Goal: Communication & Community: Answer question/provide support

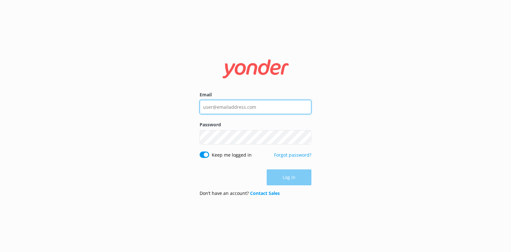
type input "[PERSON_NAME][EMAIL_ADDRESS][PERSON_NAME][DOMAIN_NAME]"
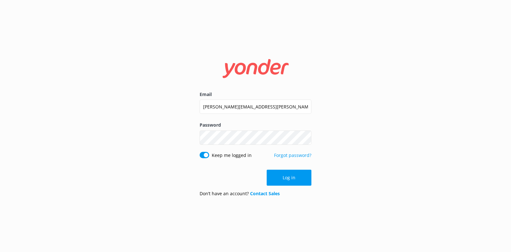
click at [290, 178] on div "Log in" at bounding box center [255, 178] width 112 height 16
click at [290, 178] on button "Log in" at bounding box center [288, 178] width 45 height 16
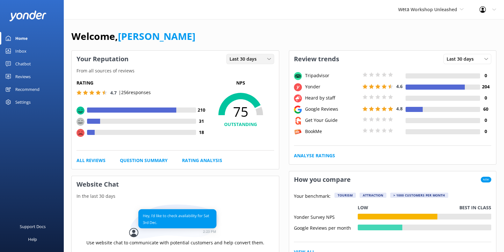
click at [255, 62] on span "Last 30 days" at bounding box center [245, 59] width 31 height 7
click at [250, 74] on div "Last 7 days" at bounding box center [240, 72] width 20 height 6
click at [28, 78] on div "Reviews" at bounding box center [22, 76] width 15 height 13
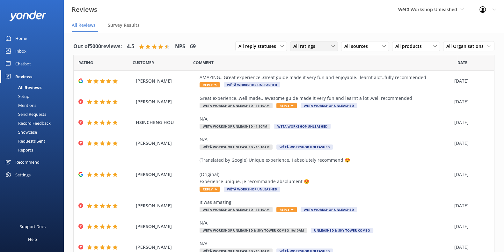
click at [302, 47] on span "All ratings" at bounding box center [307, 46] width 26 height 7
click at [300, 99] on div "Detractors" at bounding box center [314, 98] width 29 height 6
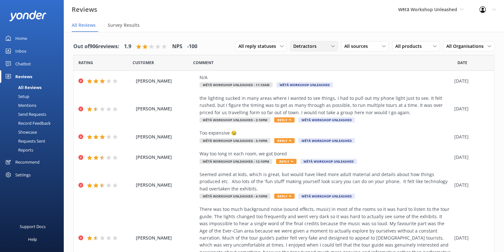
click at [302, 47] on span "Detractors" at bounding box center [307, 46] width 27 height 7
click at [306, 73] on div "Promoters" at bounding box center [314, 72] width 29 height 6
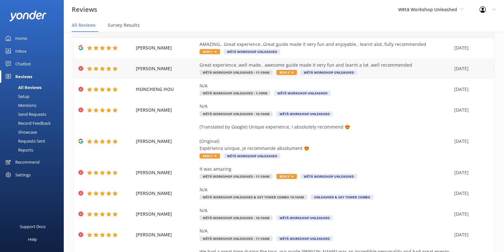
scroll to position [75, 0]
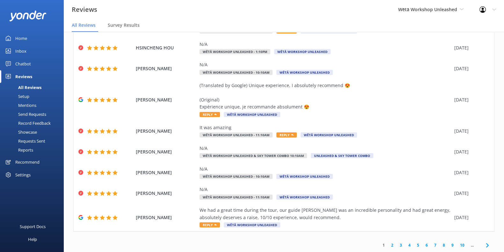
click at [388, 246] on link "2" at bounding box center [392, 245] width 9 height 6
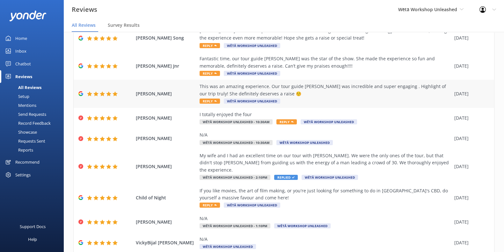
scroll to position [89, 0]
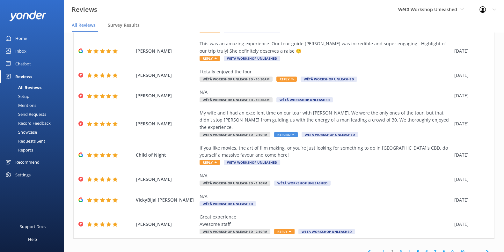
click at [397, 249] on link "3" at bounding box center [401, 252] width 9 height 6
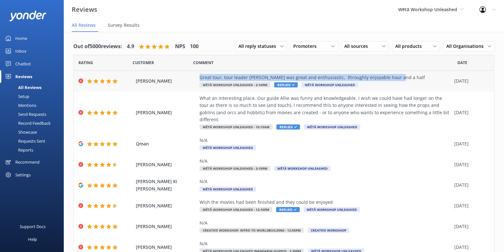
drag, startPoint x: 400, startPoint y: 79, endPoint x: 200, endPoint y: 78, distance: 200.1
click at [200, 78] on div "Great tour, tour leader [PERSON_NAME] was great and enthusiastic, throughly enj…" at bounding box center [326, 77] width 252 height 7
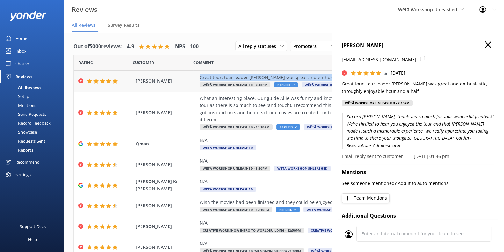
copy div "Great tour, tour leader [PERSON_NAME] was great and enthusiastic, throughly enj…"
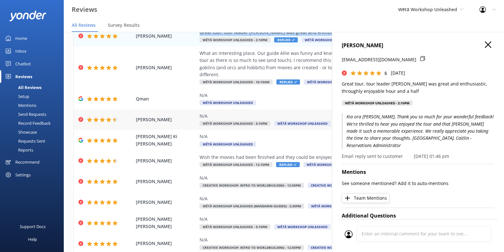
scroll to position [68, 0]
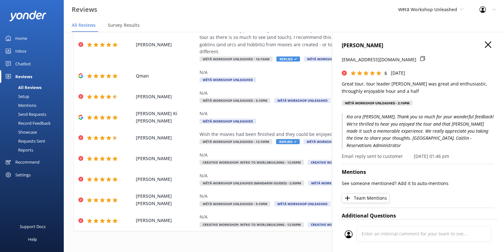
click at [485, 47] on icon at bounding box center [488, 44] width 6 height 6
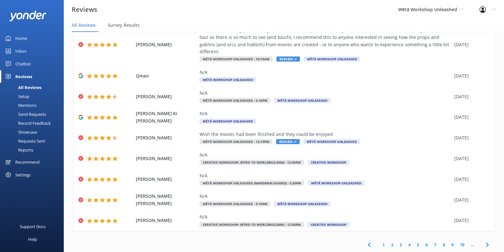
click at [406, 243] on link "4" at bounding box center [410, 245] width 9 height 6
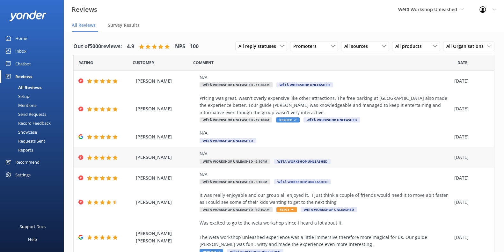
scroll to position [104, 0]
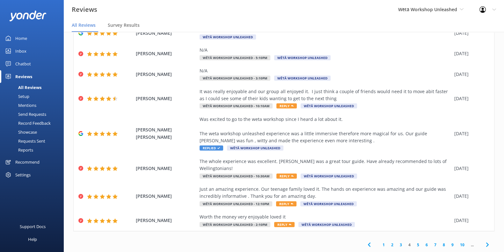
click at [388, 246] on link "2" at bounding box center [392, 245] width 9 height 6
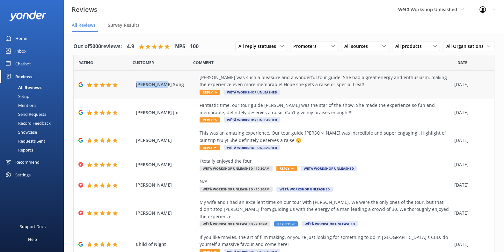
drag, startPoint x: 165, startPoint y: 85, endPoint x: 136, endPoint y: 84, distance: 29.4
click at [136, 84] on span "[PERSON_NAME] Song" at bounding box center [166, 84] width 61 height 7
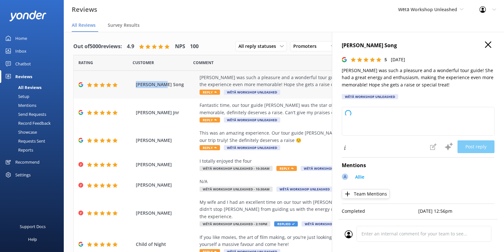
copy span "[PERSON_NAME] Song"
type textarea "Kia ora, Thank you so much for your lovely feedback! We're thrilled to hear tha…"
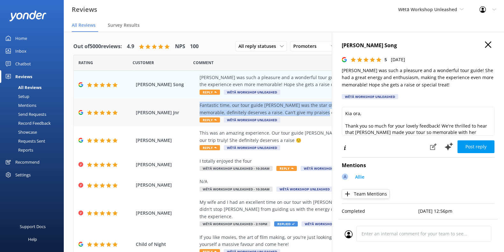
drag, startPoint x: 199, startPoint y: 105, endPoint x: 317, endPoint y: 114, distance: 118.7
click at [317, 114] on div "[PERSON_NAME] Jnr Fantastic time, our tour guide [PERSON_NAME] was the star of …" at bounding box center [284, 113] width 421 height 28
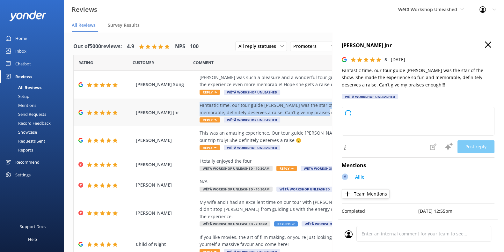
copy div "Fantastic time, our tour guide [PERSON_NAME] was the star of the show. She made…"
type textarea "Kia ora, Thank you so much for your wonderful feedback! We're thrilled to hear …"
